Goal: Check status: Check status

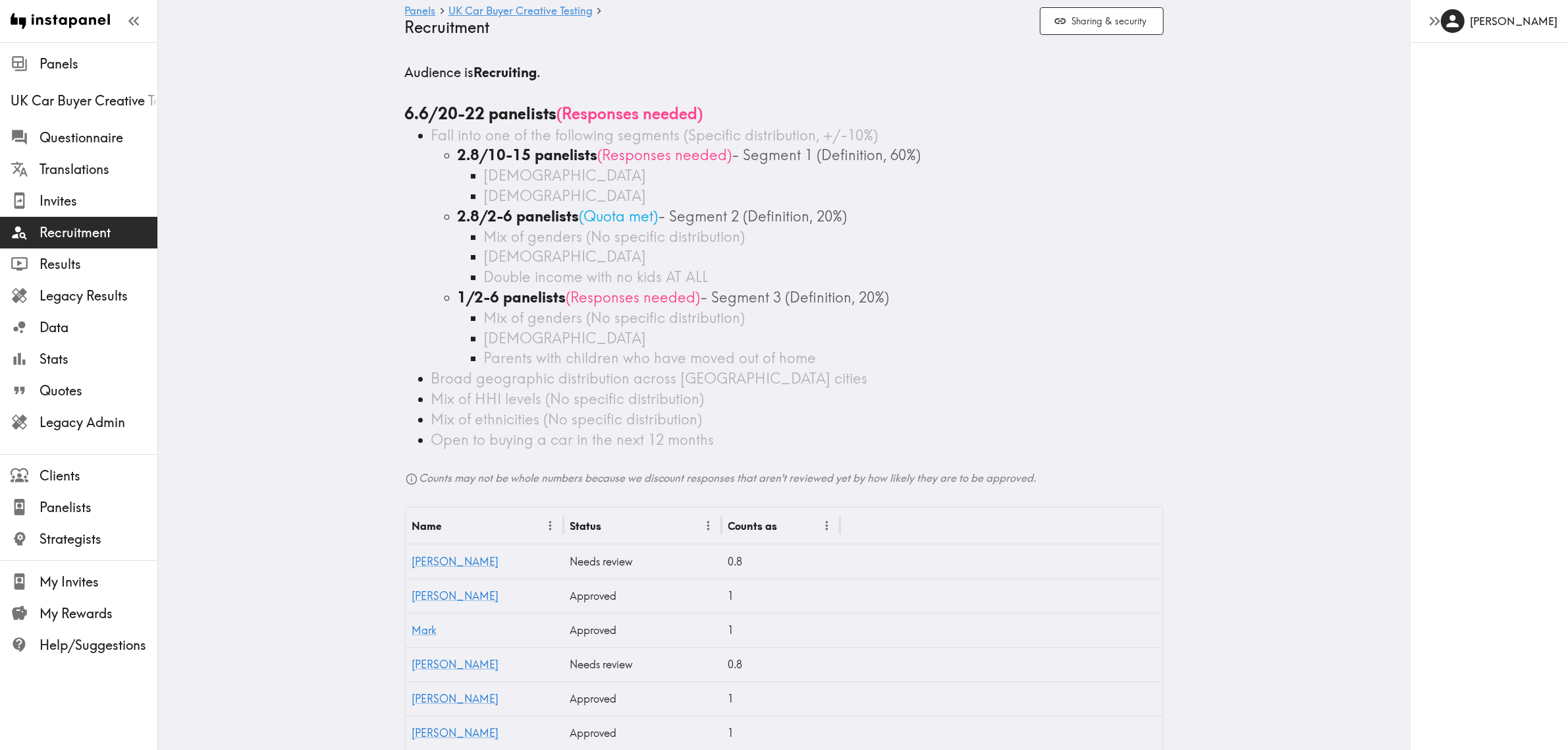
click at [324, 356] on main "Panels UK Car Buyer Creative Testing Recruitment Sharing & security Audience is…" at bounding box center [784, 447] width 1252 height 809
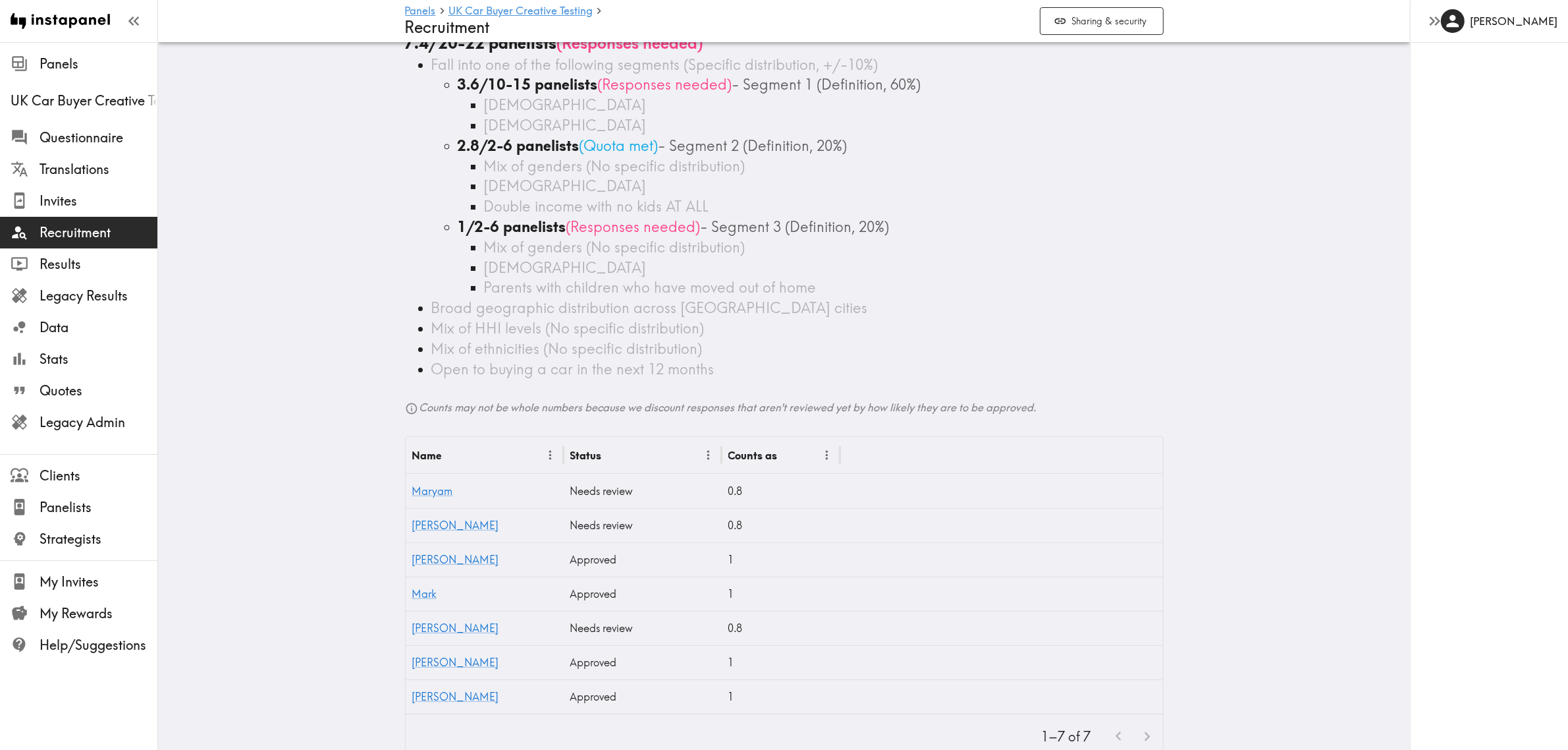
scroll to position [114, 0]
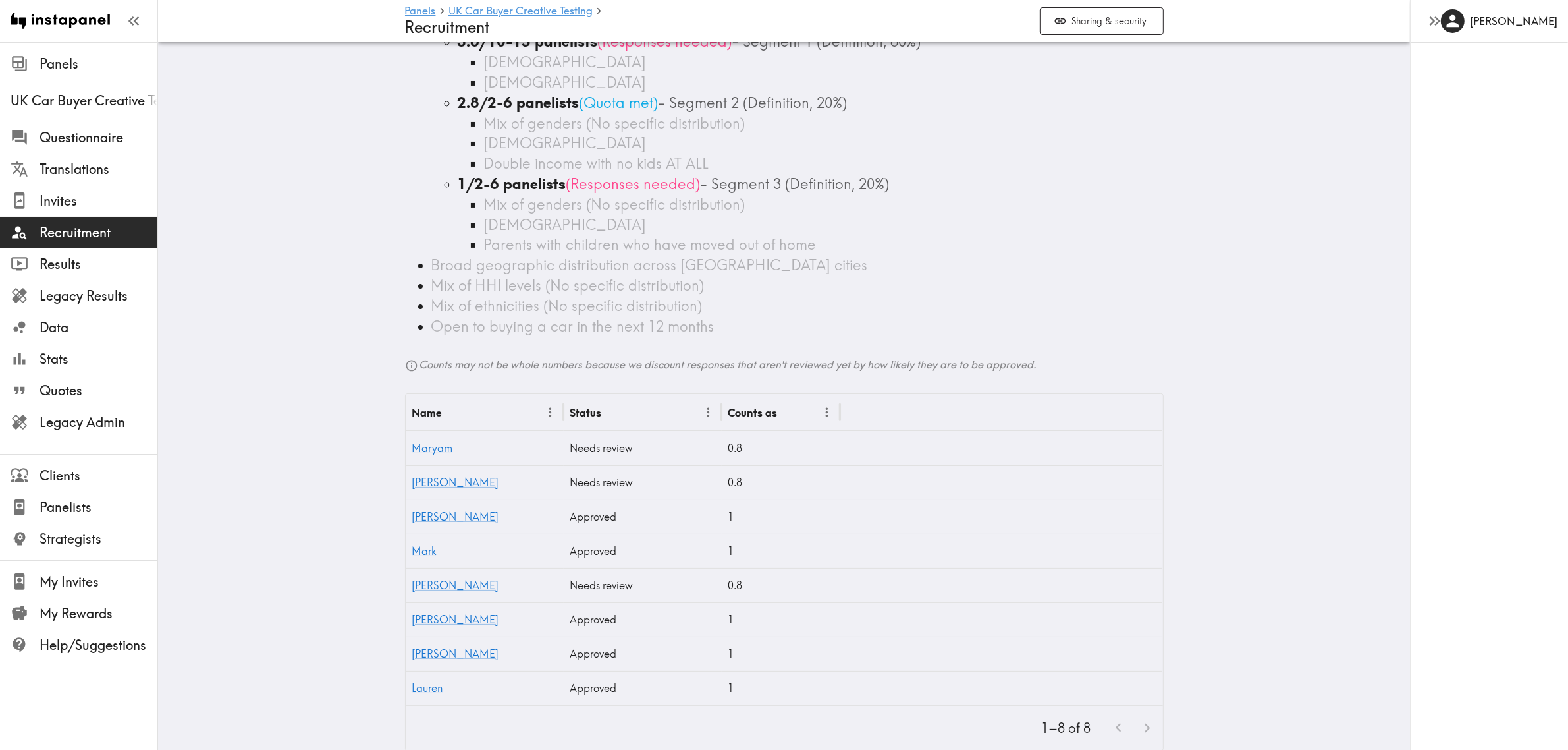
click at [312, 477] on main "Panels UK Car Buyer Creative Testing Recruitment Sharing & security Audience is…" at bounding box center [784, 350] width 1252 height 843
click at [438, 448] on link "Maryam" at bounding box center [432, 447] width 41 height 13
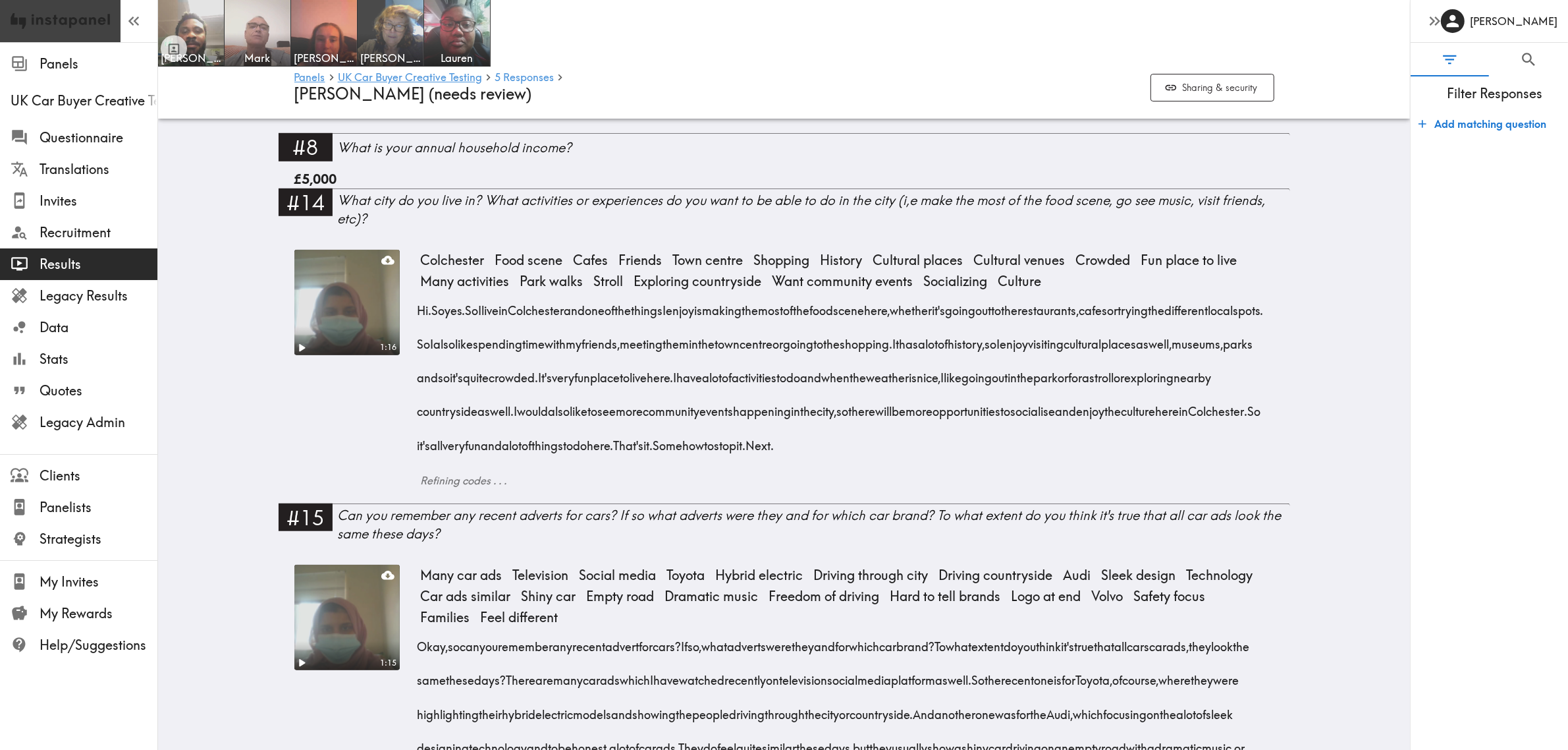
scroll to position [1070, 0]
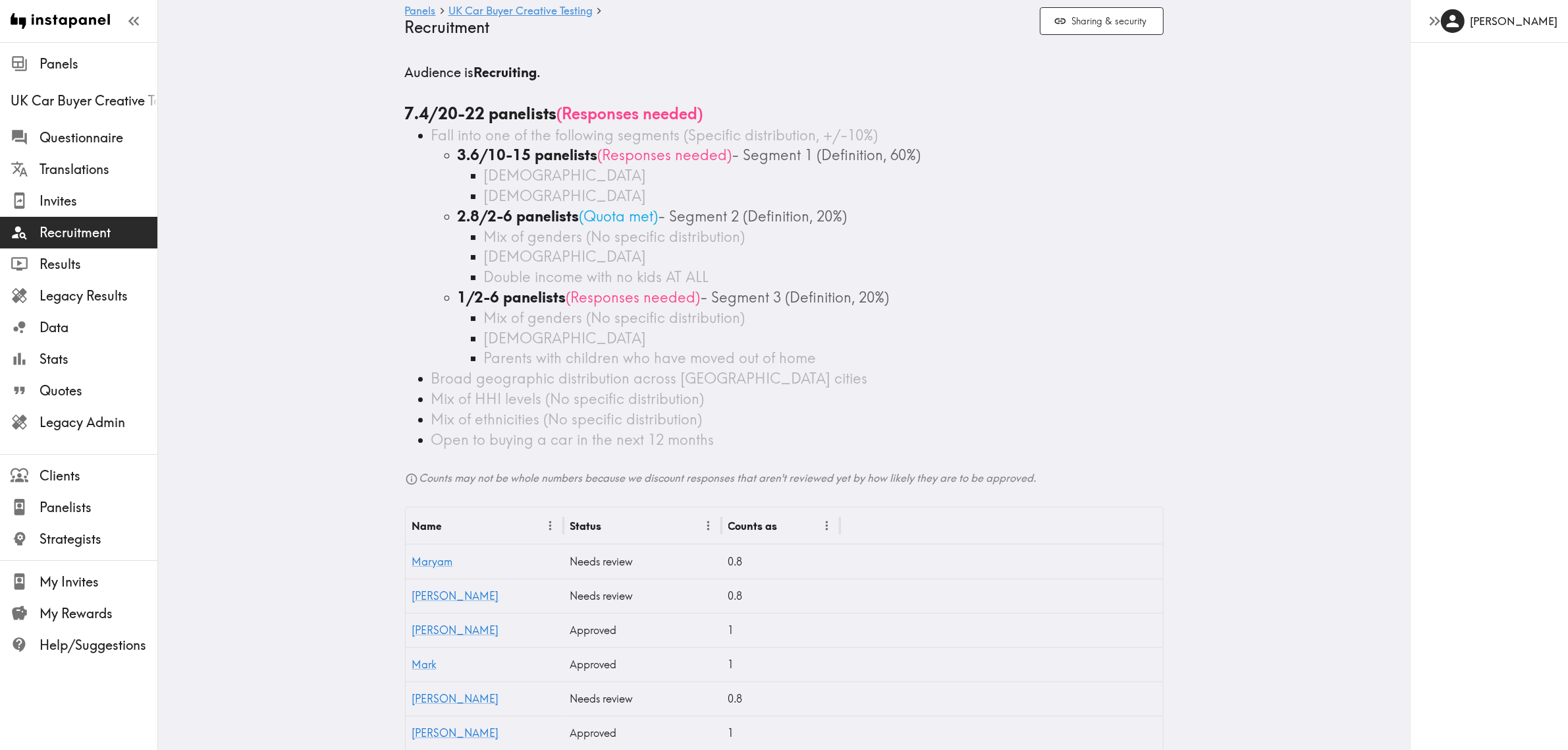
click at [343, 357] on main "Panels UK Car Buyer Creative Testing Recruitment Sharing & security Audience is…" at bounding box center [784, 464] width 1252 height 843
click at [340, 357] on main "Panels UK Car Buyer Creative Testing Recruitment Sharing & security Audience is…" at bounding box center [784, 464] width 1252 height 843
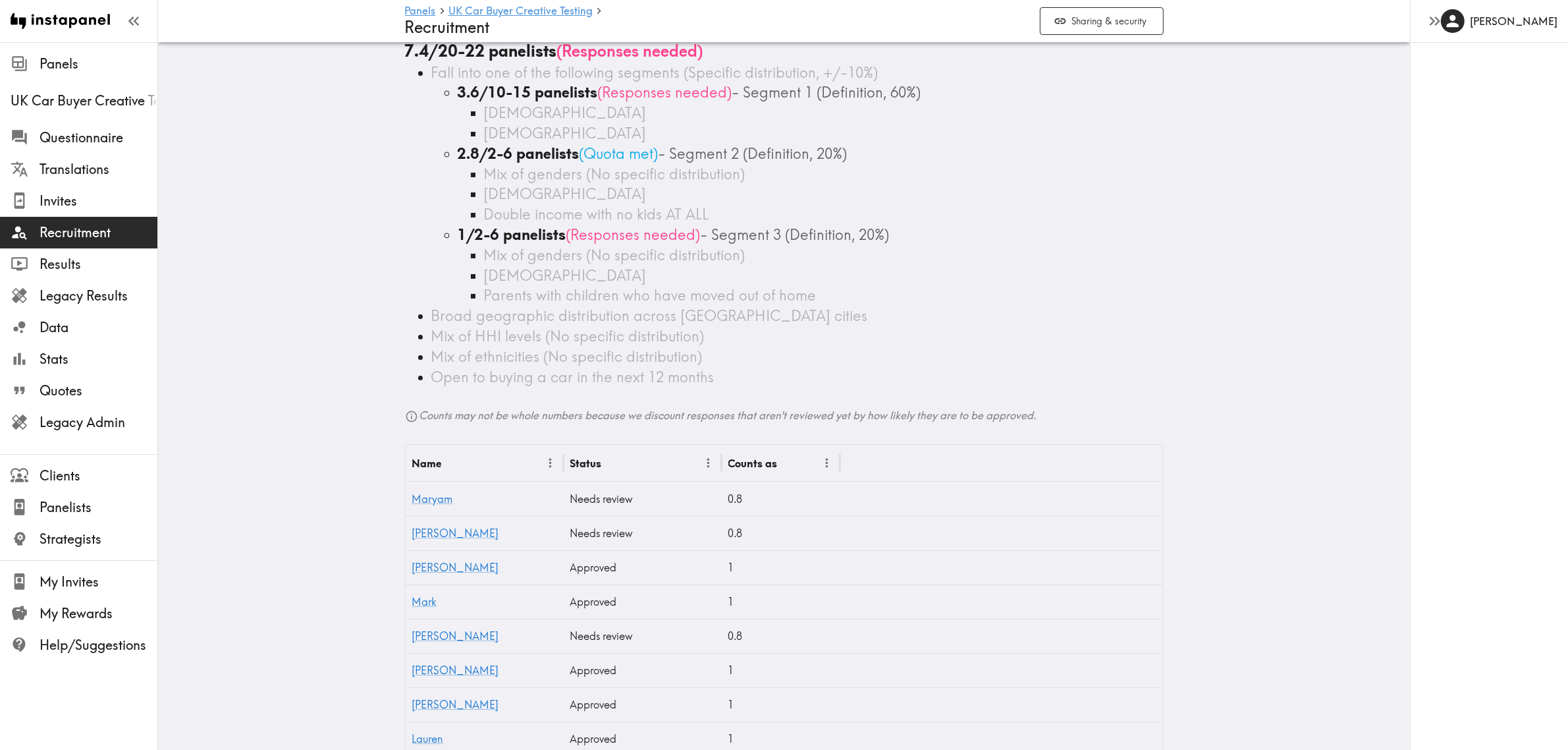
scroll to position [147, 0]
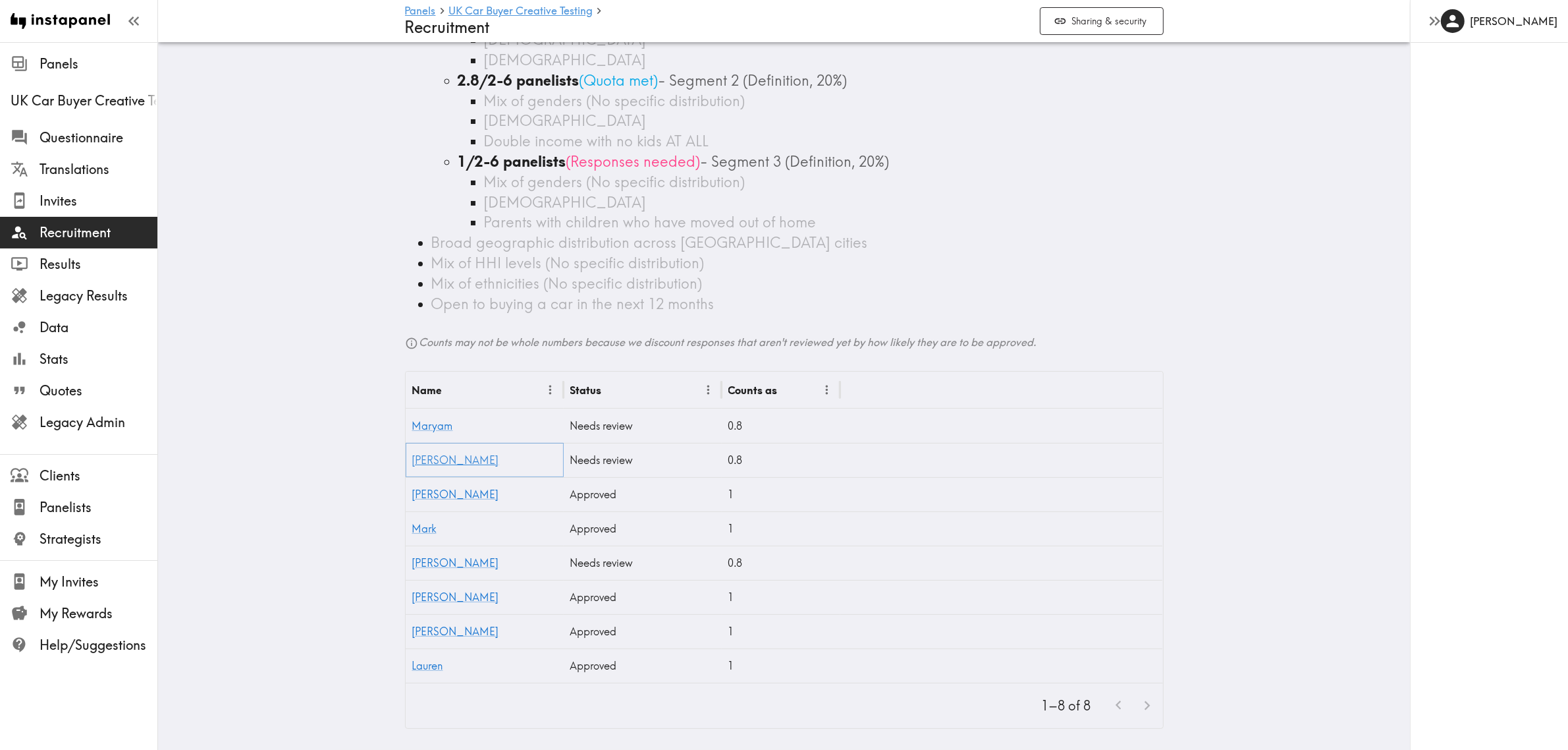
click at [425, 453] on link "[PERSON_NAME]" at bounding box center [456, 459] width 87 height 13
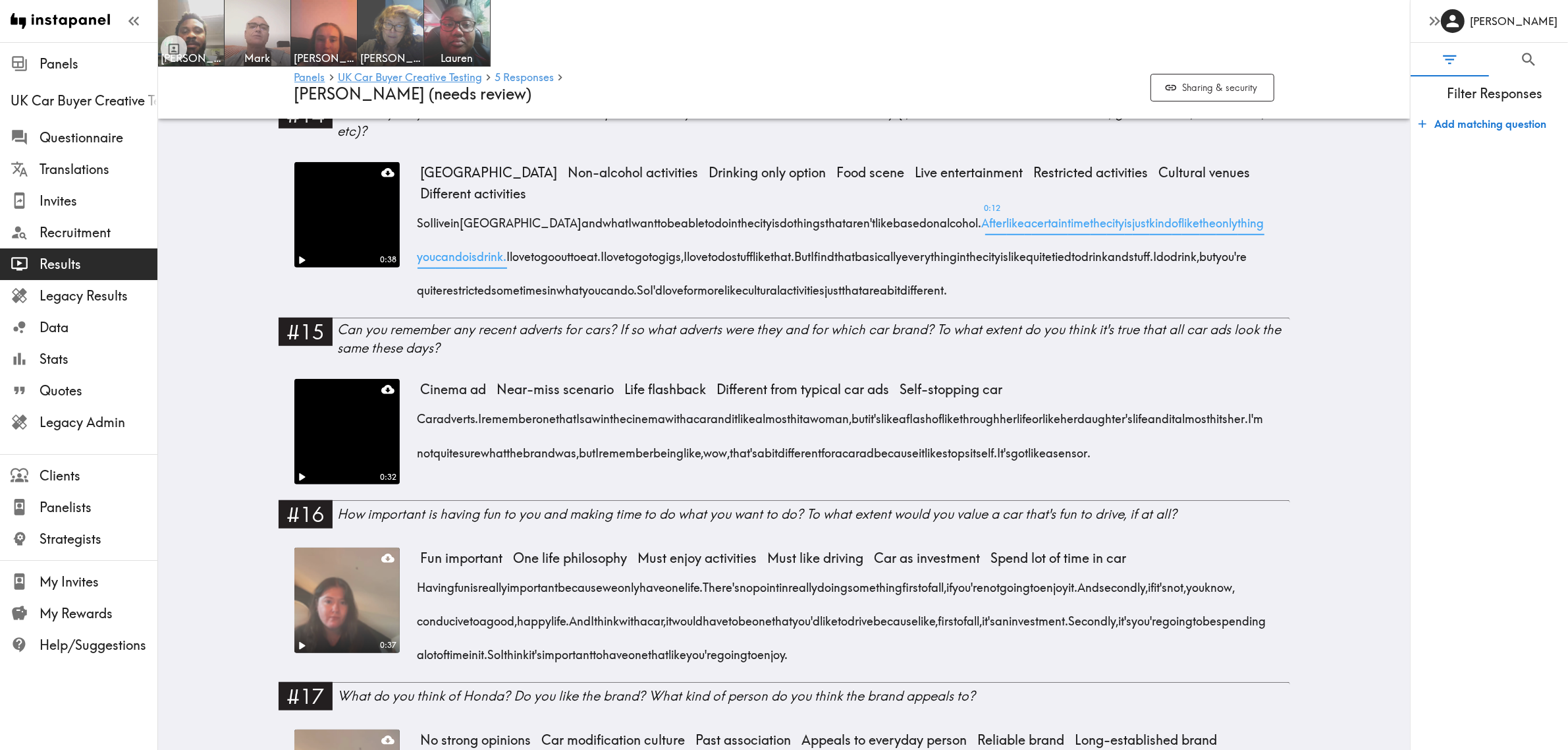
scroll to position [1564, 0]
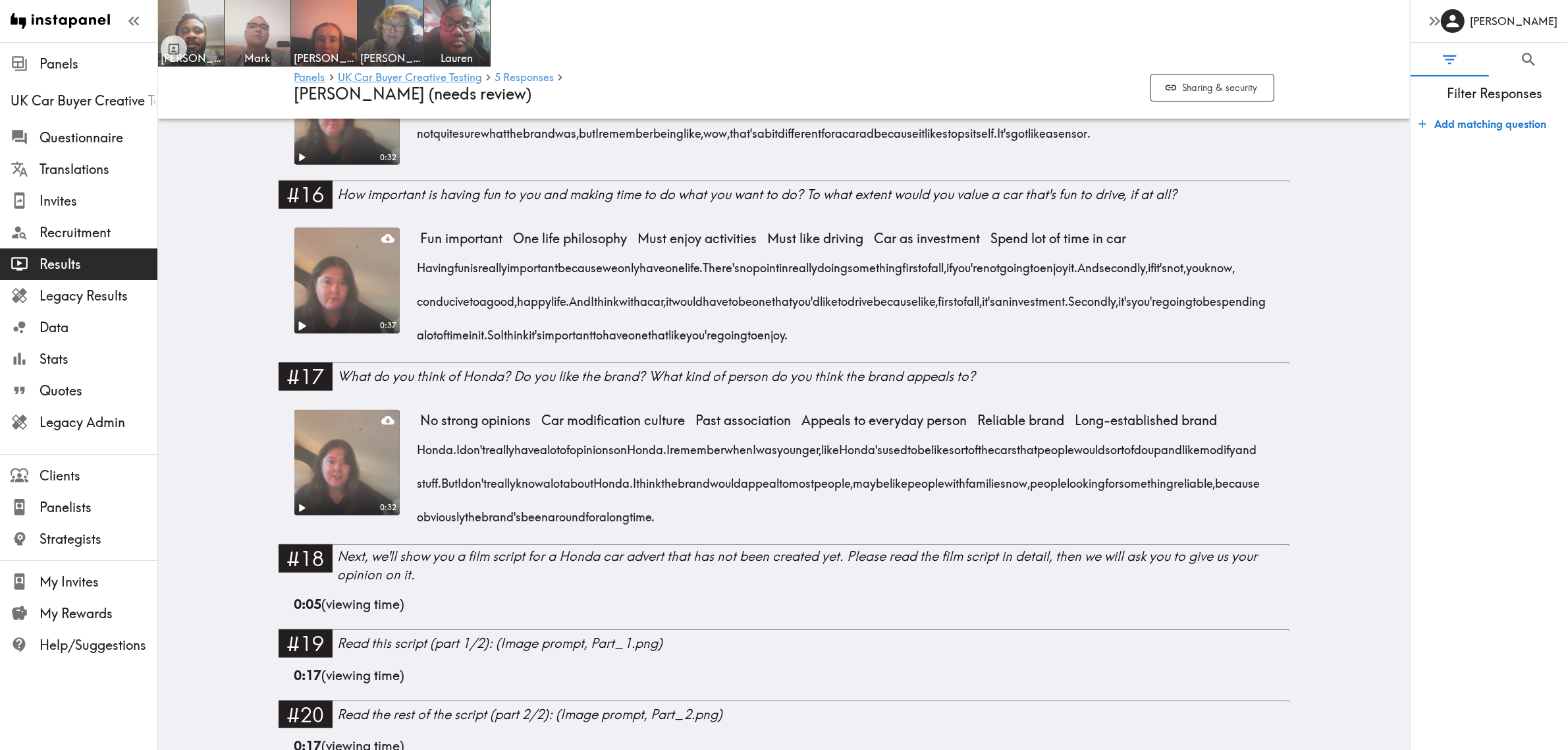
click at [299, 334] on icon "Play" at bounding box center [301, 326] width 17 height 17
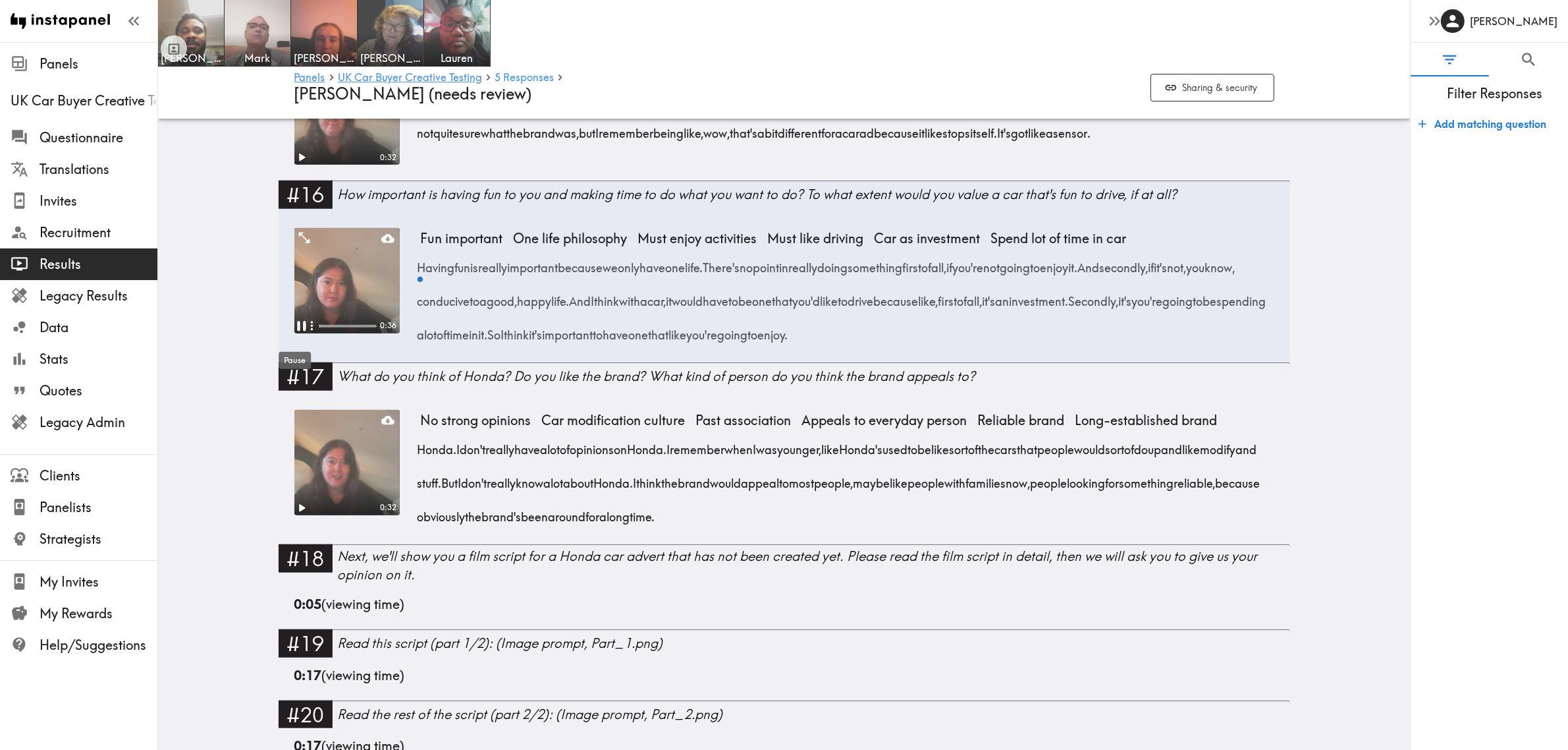
click at [295, 334] on icon "Pause" at bounding box center [301, 326] width 17 height 17
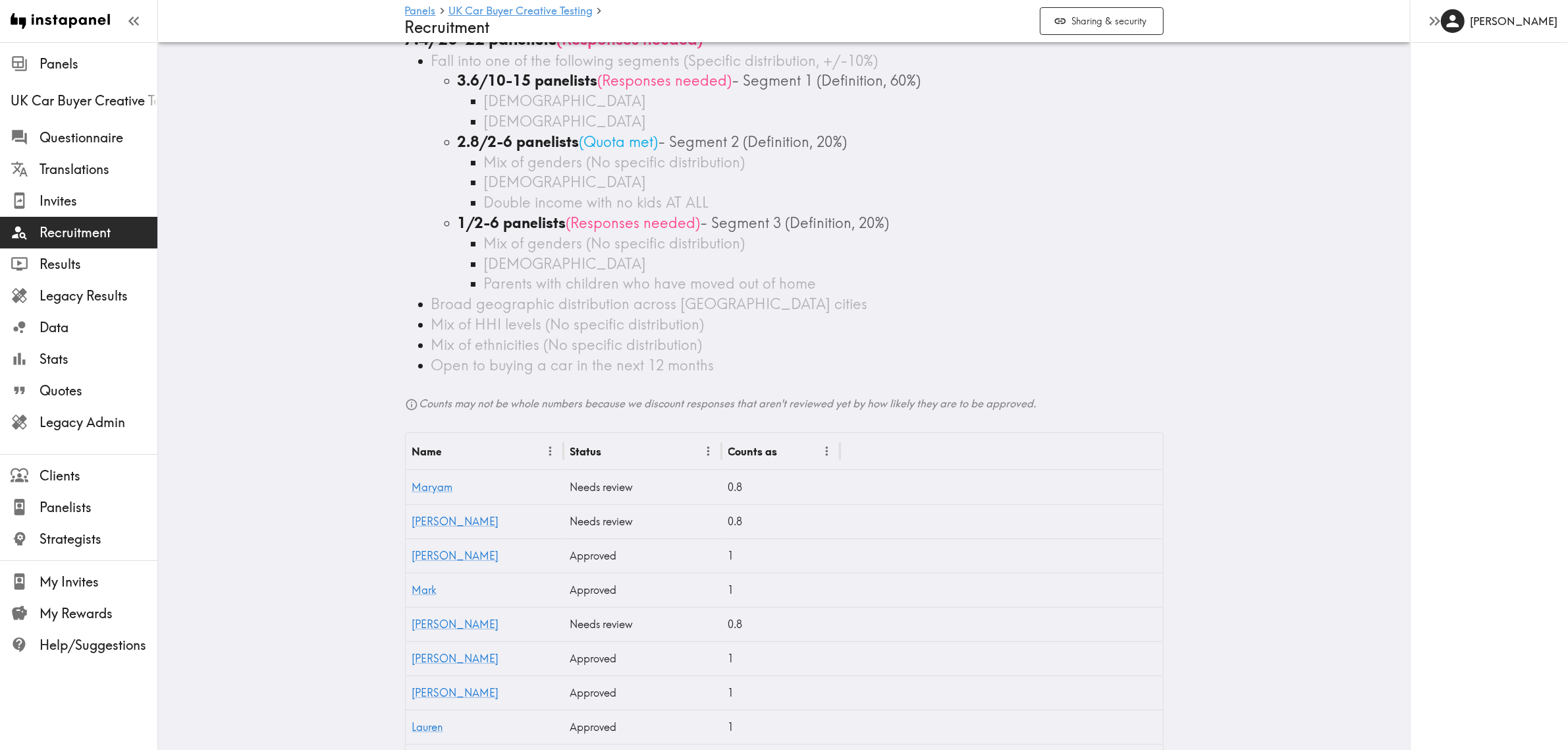
scroll to position [147, 0]
